Goal: Task Accomplishment & Management: Use online tool/utility

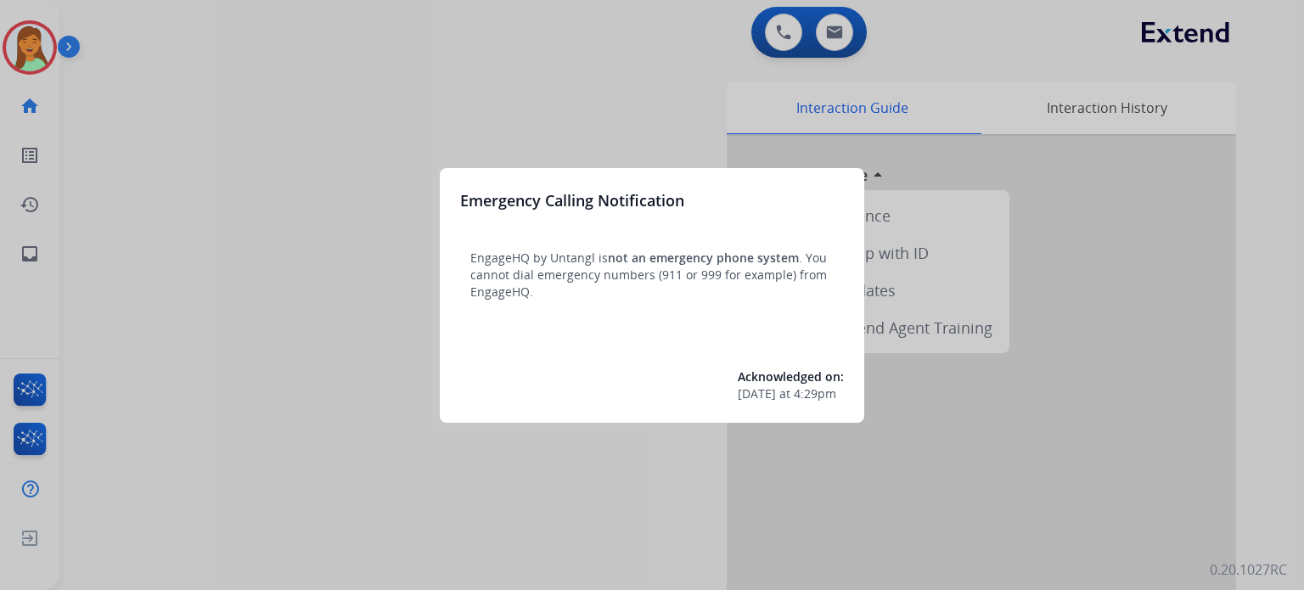
click at [272, 349] on div at bounding box center [652, 295] width 1304 height 590
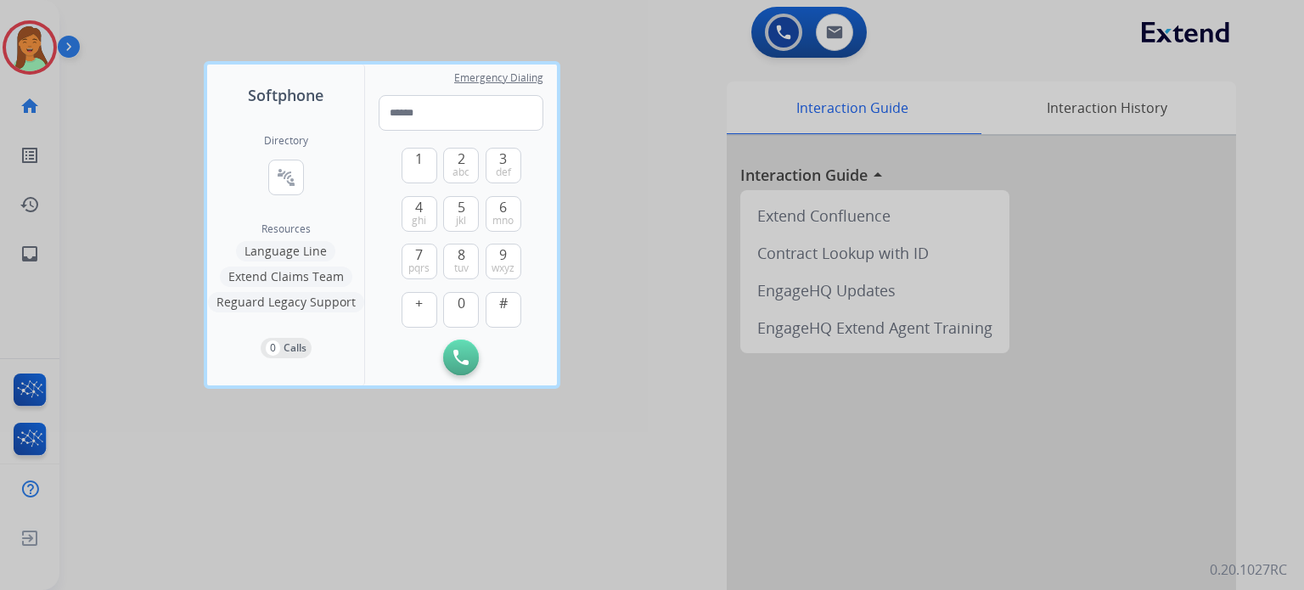
click at [303, 485] on div at bounding box center [652, 295] width 1304 height 590
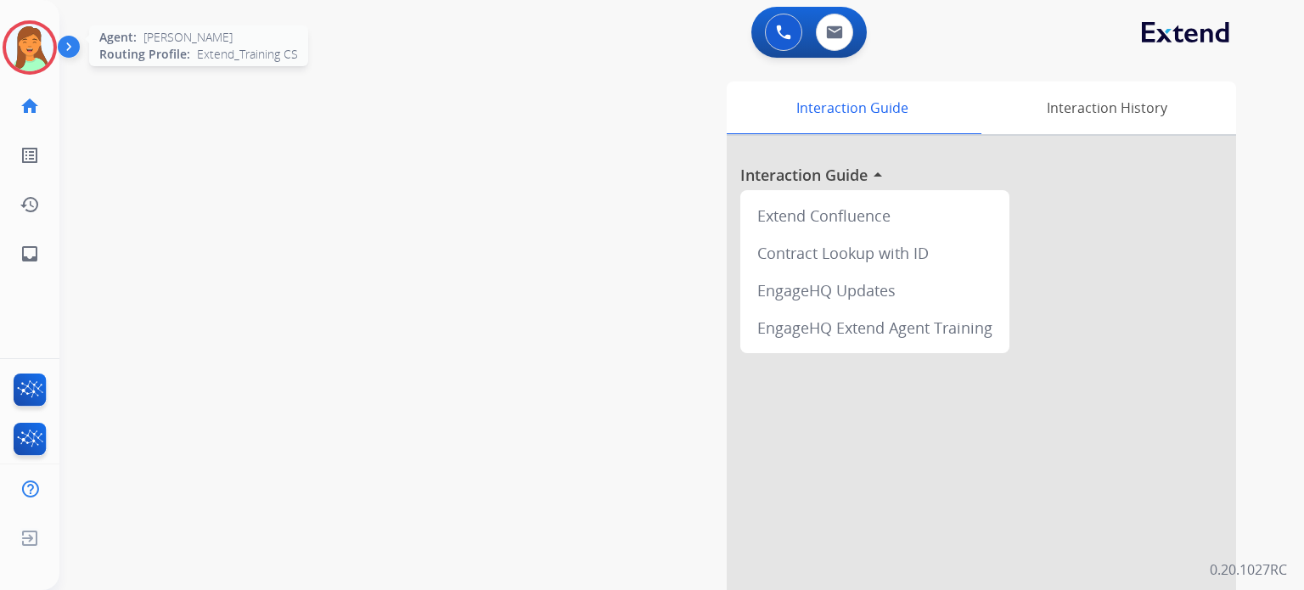
click at [25, 62] on img at bounding box center [30, 48] width 48 height 48
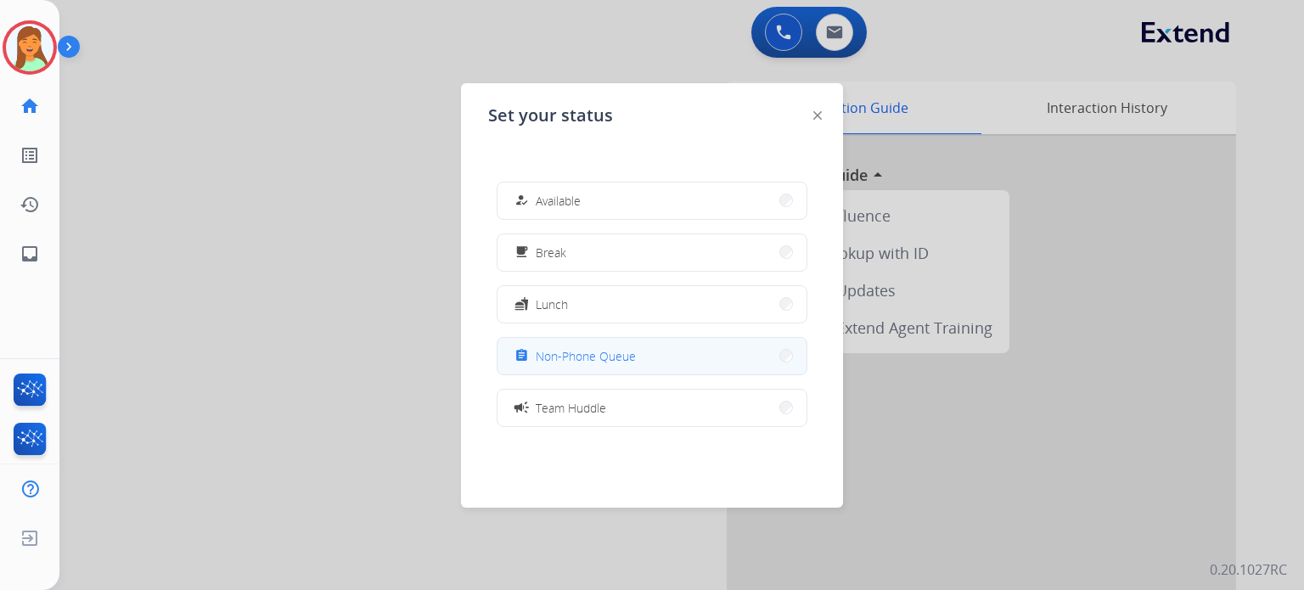
click at [593, 366] on button "assignment Non-Phone Queue" at bounding box center [651, 356] width 309 height 36
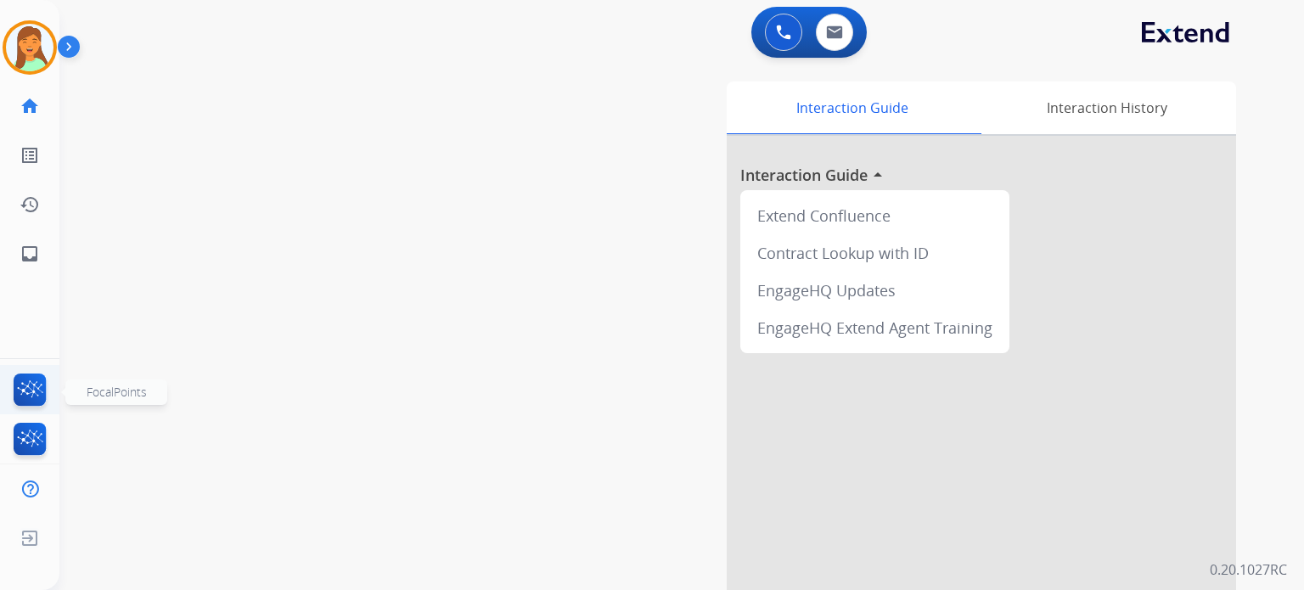
click at [28, 381] on img at bounding box center [30, 392] width 40 height 39
